Goal: Information Seeking & Learning: Learn about a topic

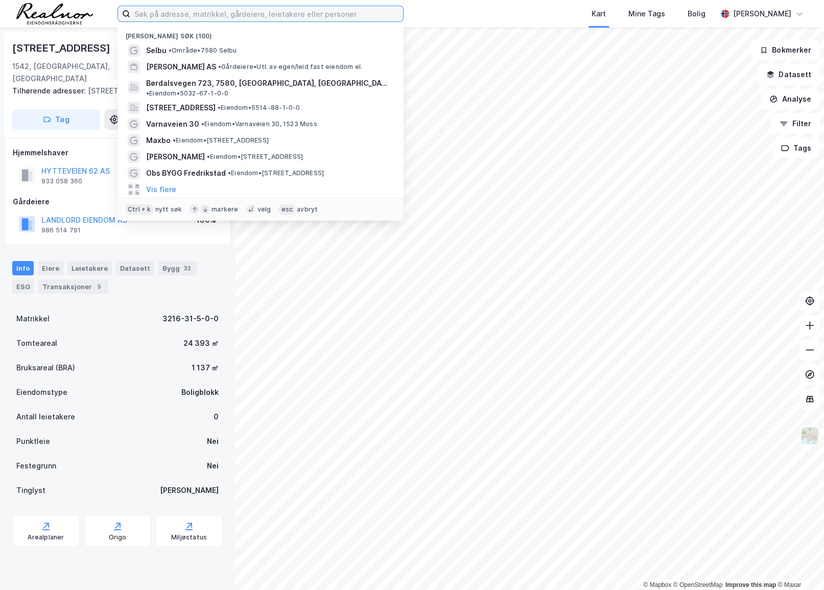
click at [215, 12] on input at bounding box center [266, 13] width 273 height 15
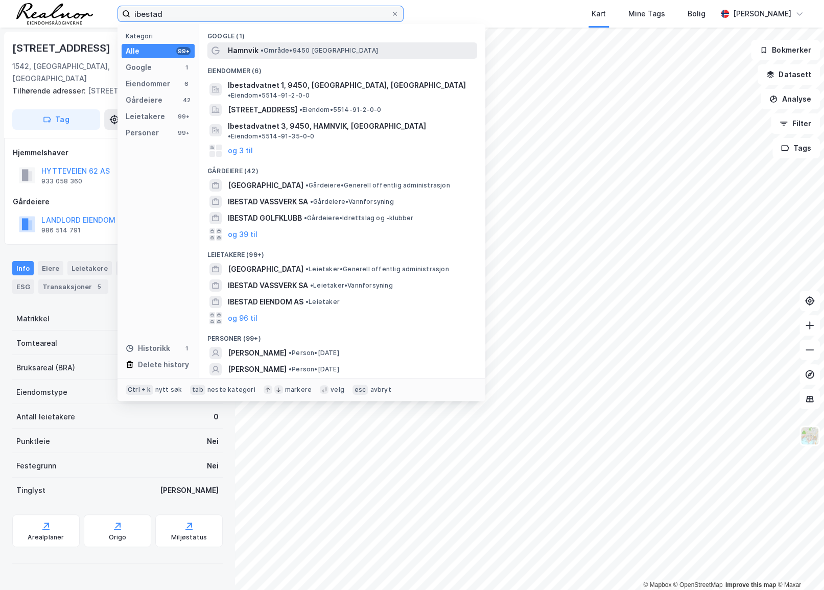
type input "ibestad"
click at [270, 54] on span "• Område • 9450 Hamnvik" at bounding box center [320, 50] width 118 height 8
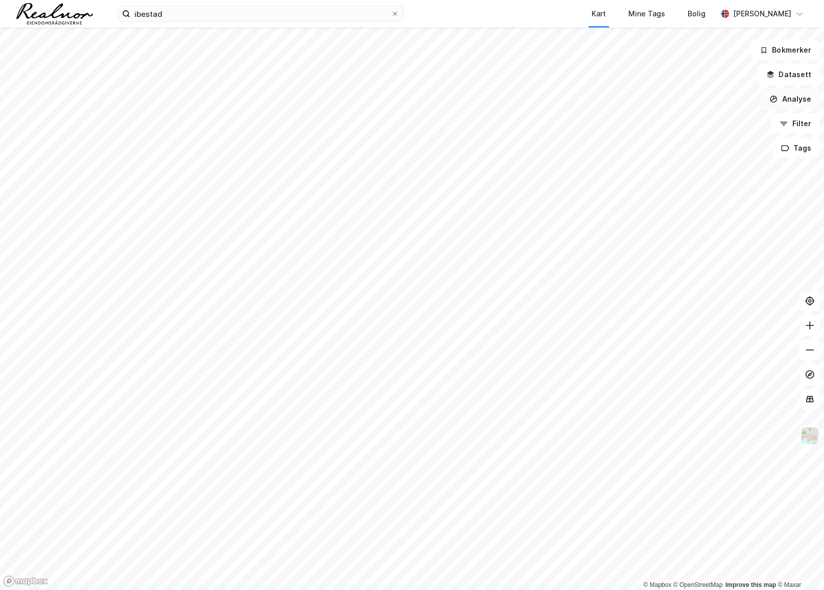
click at [805, 102] on button "Analyse" at bounding box center [790, 99] width 59 height 20
click at [803, 77] on button "Datasett" at bounding box center [789, 74] width 62 height 20
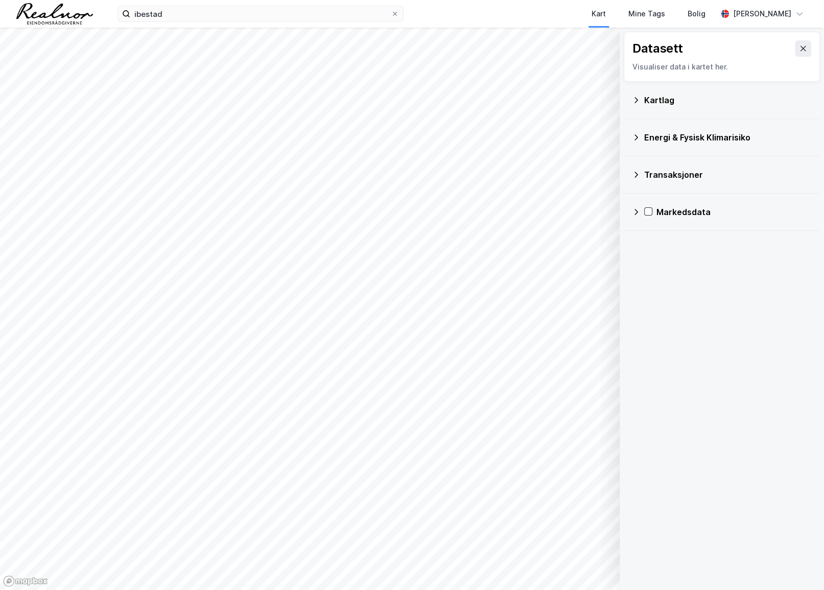
click at [670, 171] on div "Transaksjoner" at bounding box center [728, 175] width 168 height 12
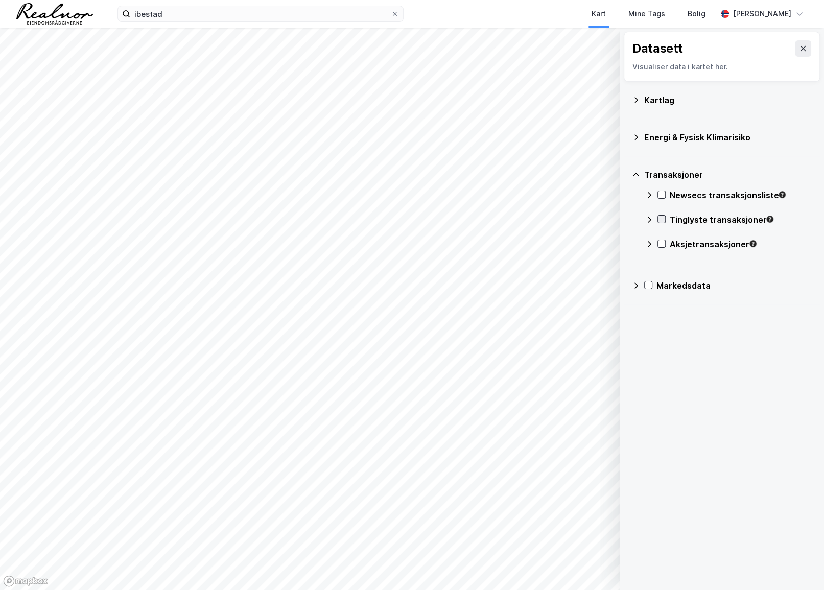
click at [662, 216] on icon at bounding box center [661, 219] width 7 height 7
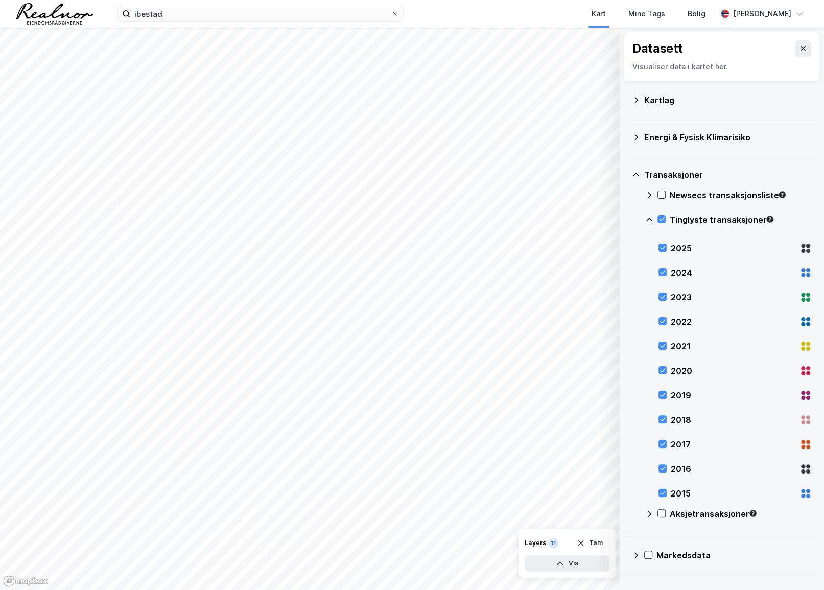
click at [761, 105] on div "Kartlag" at bounding box center [728, 100] width 168 height 12
